Goal: Information Seeking & Learning: Learn about a topic

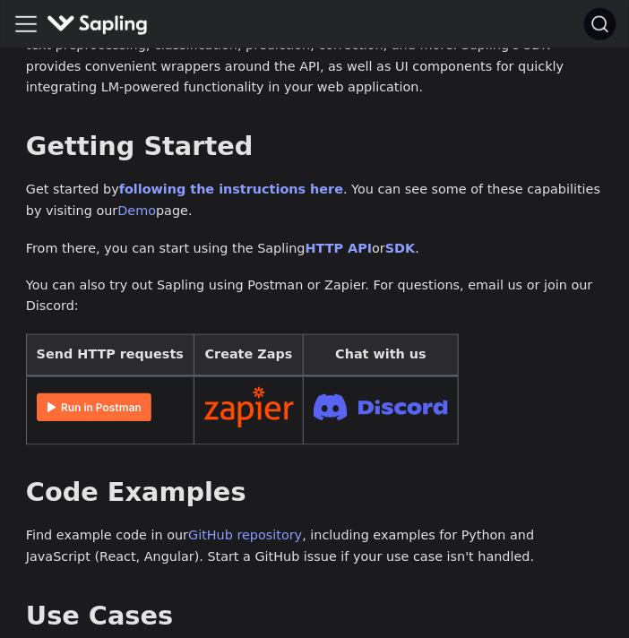
scroll to position [260, 0]
